Goal: Transaction & Acquisition: Purchase product/service

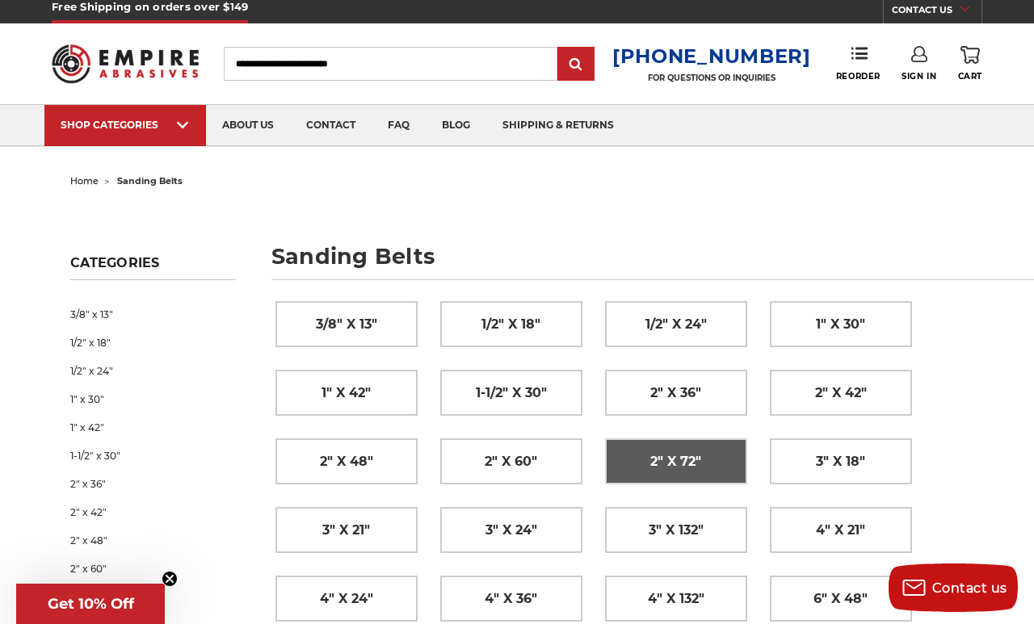
click at [685, 474] on span "2" x 72"" at bounding box center [675, 461] width 51 height 27
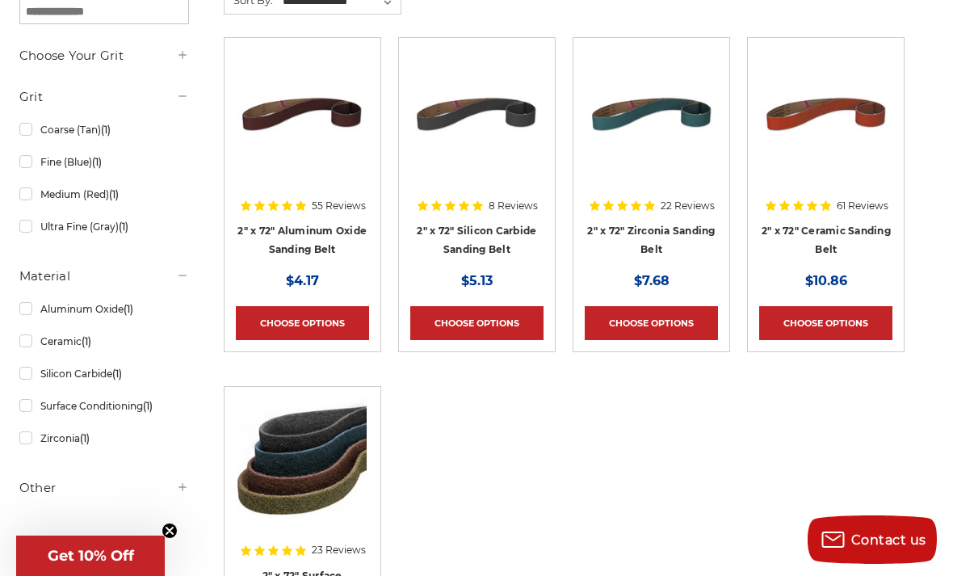
scroll to position [319, 0]
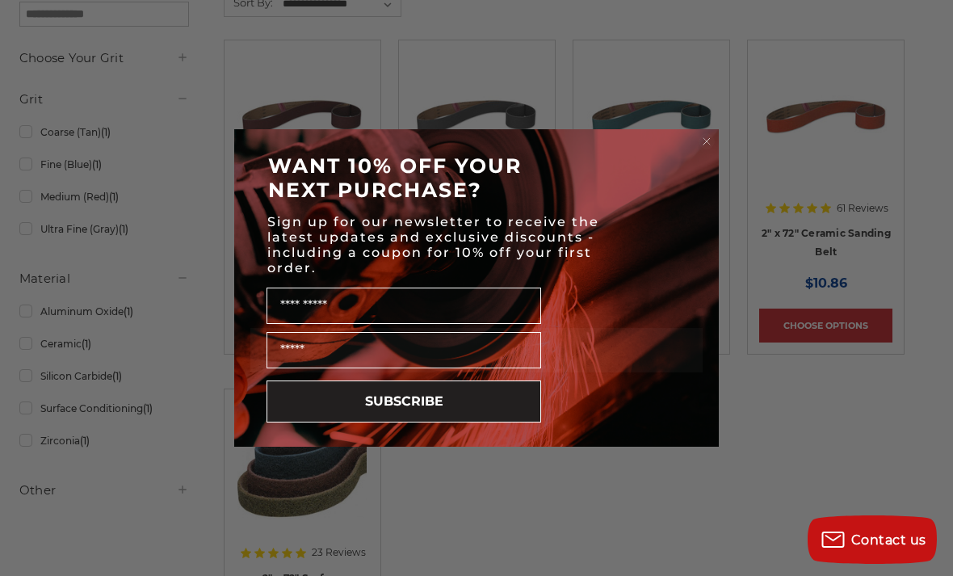
click at [711, 149] on circle "Close dialog" at bounding box center [706, 141] width 15 height 15
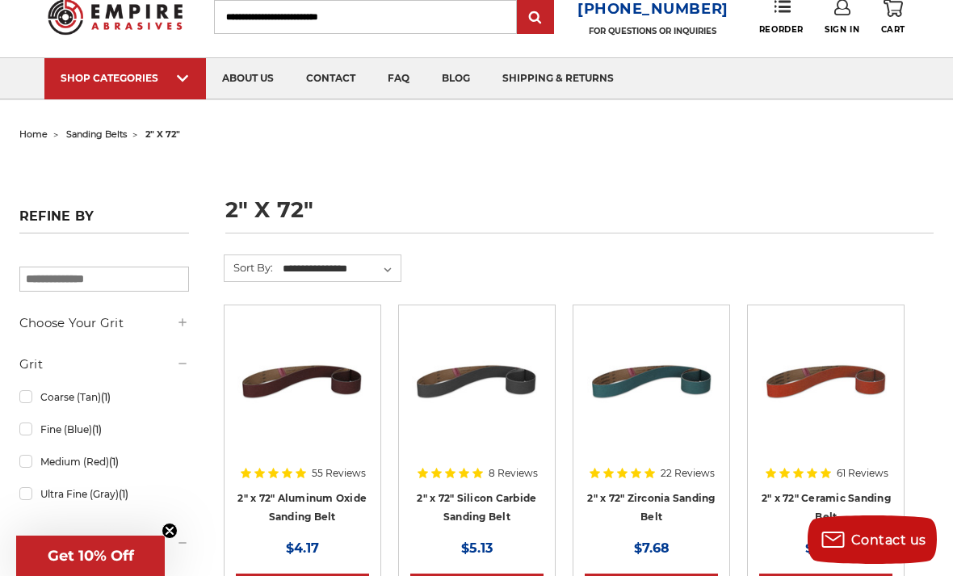
scroll to position [0, 0]
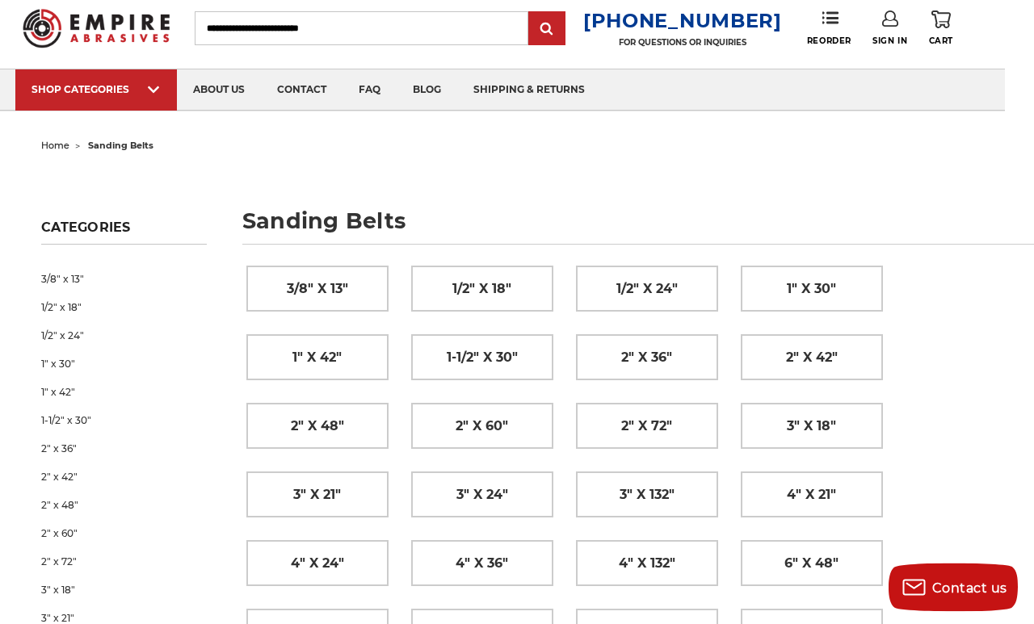
scroll to position [43, 29]
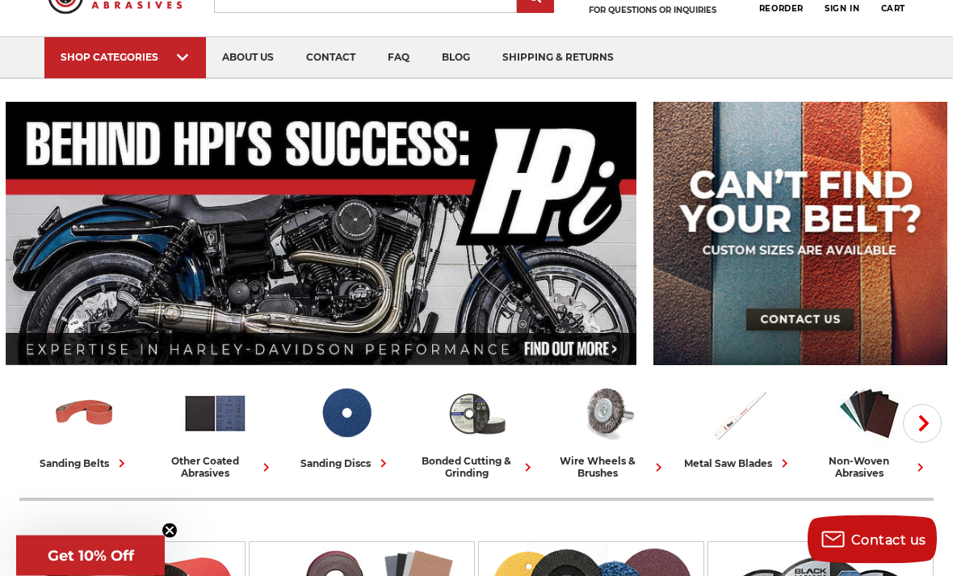
scroll to position [84, 0]
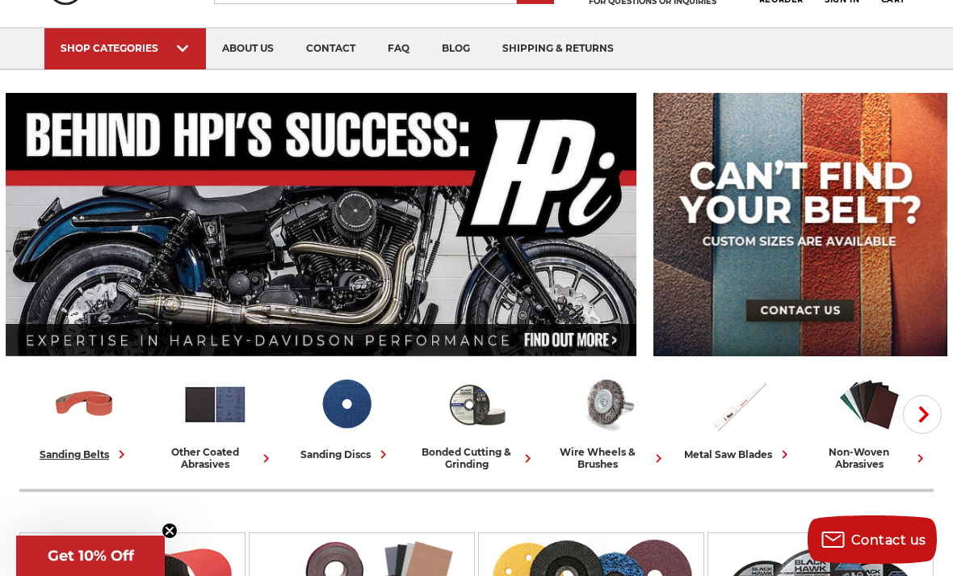
click at [95, 457] on div "sanding belts" at bounding box center [85, 454] width 90 height 17
